Goal: Task Accomplishment & Management: Use online tool/utility

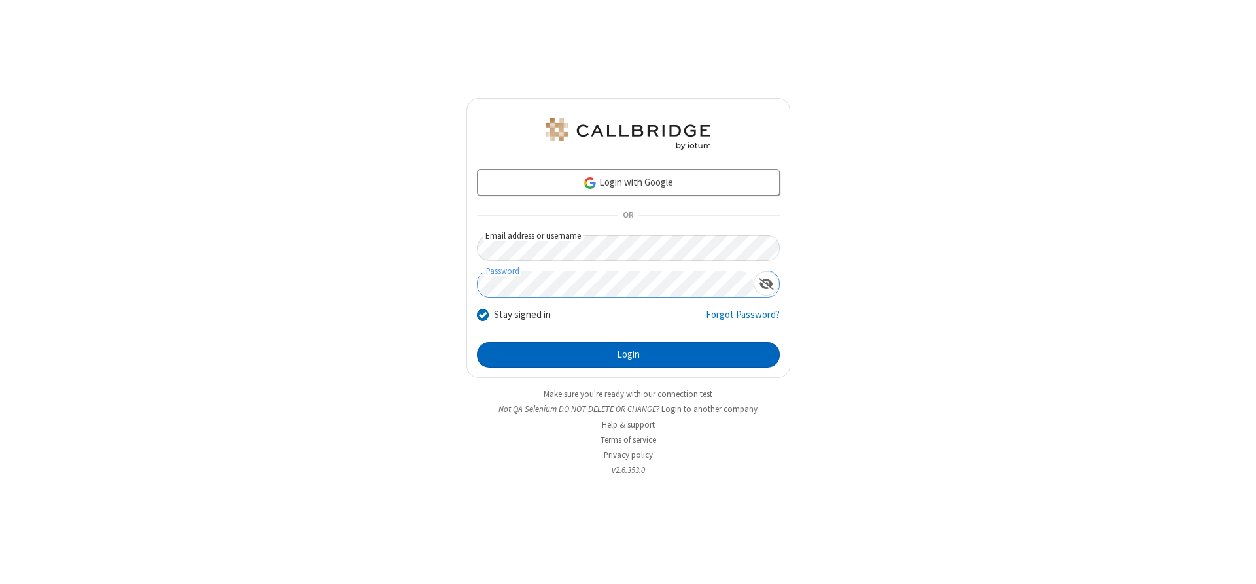
click at [628, 355] on button "Login" at bounding box center [628, 355] width 303 height 26
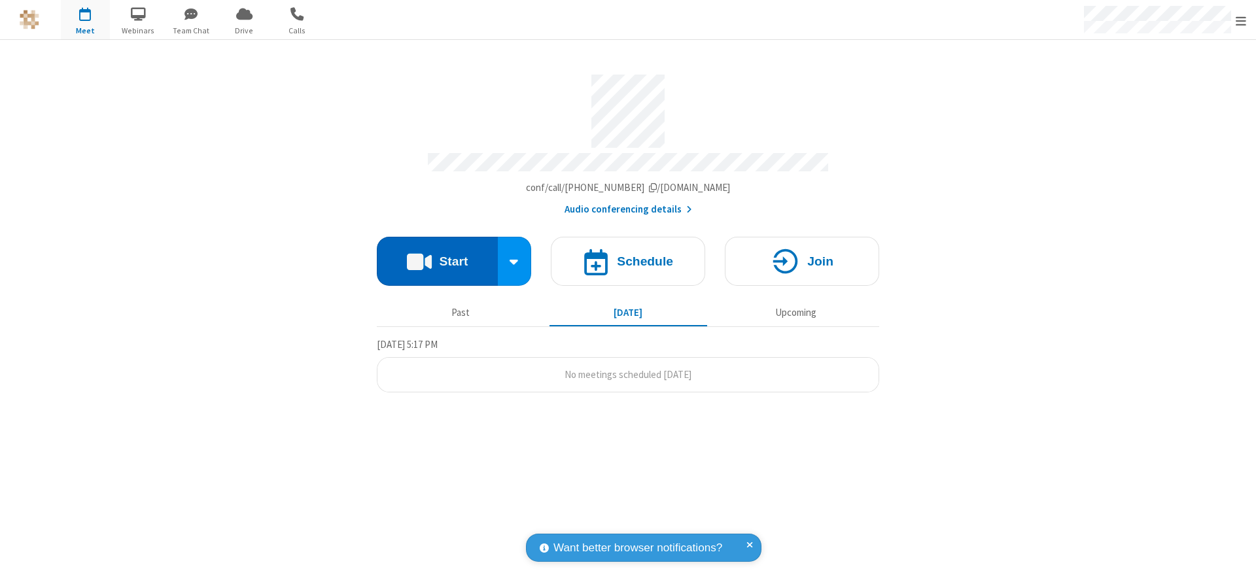
click at [437, 256] on button "Start" at bounding box center [437, 261] width 121 height 49
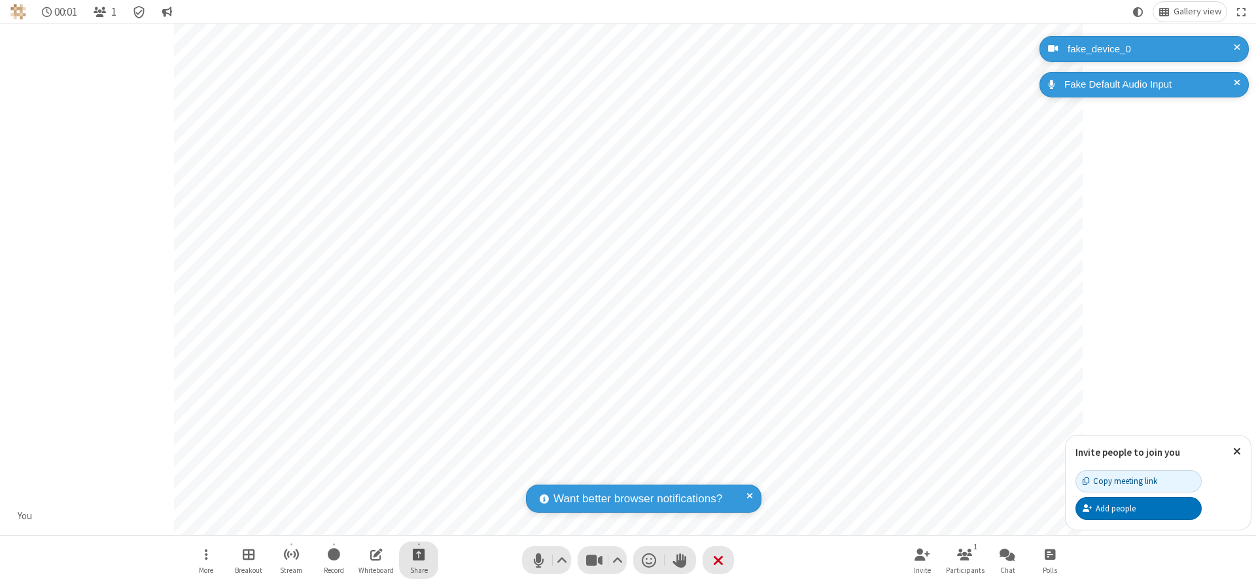
click at [419, 554] on span "Start sharing" at bounding box center [419, 554] width 12 height 16
click at [418, 474] on span "Share additional camera" at bounding box center [426, 477] width 97 height 11
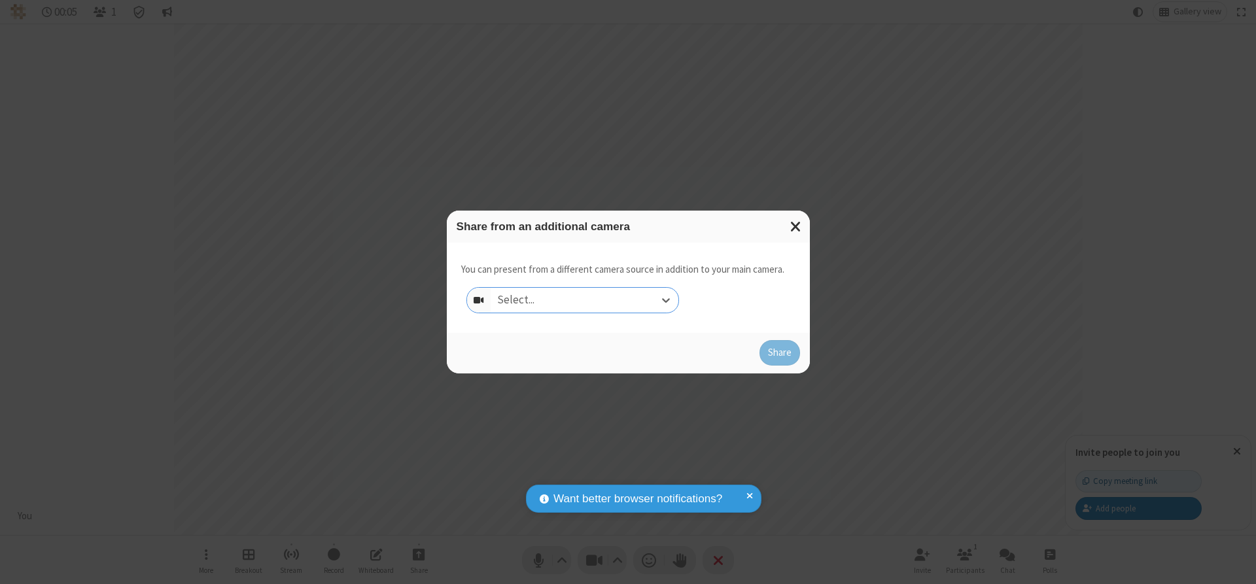
click at [584, 300] on div "Select..." at bounding box center [585, 300] width 188 height 25
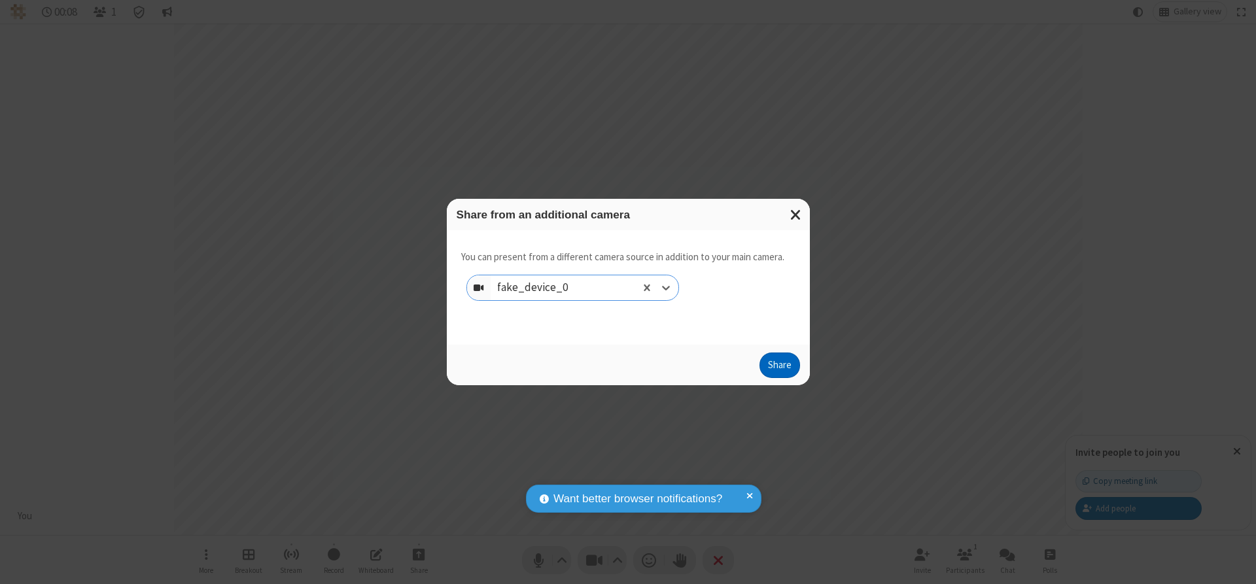
click at [779, 368] on button "Share" at bounding box center [779, 366] width 41 height 26
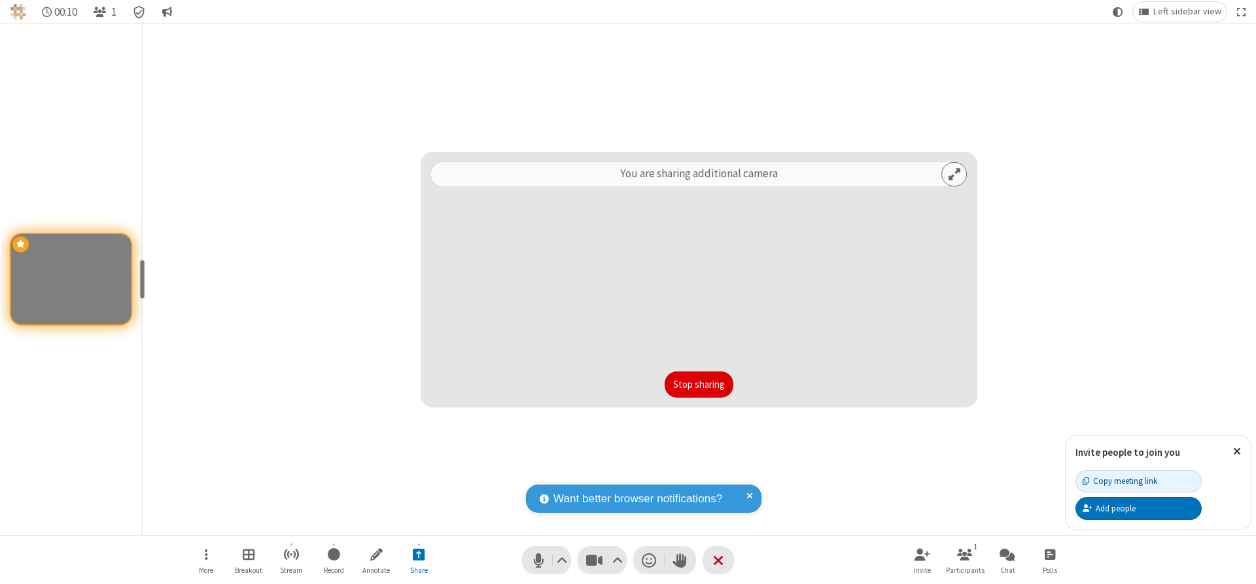
click at [699, 384] on button "Stop sharing" at bounding box center [699, 385] width 69 height 26
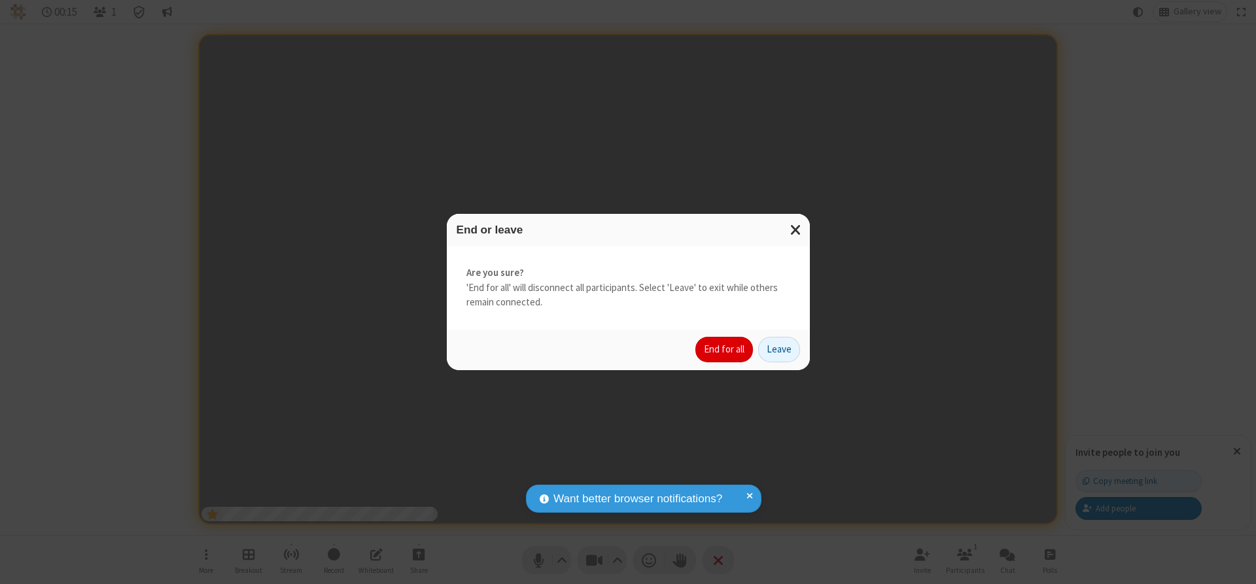
click at [725, 349] on button "End for all" at bounding box center [724, 350] width 58 height 26
